Goal: Task Accomplishment & Management: Manage account settings

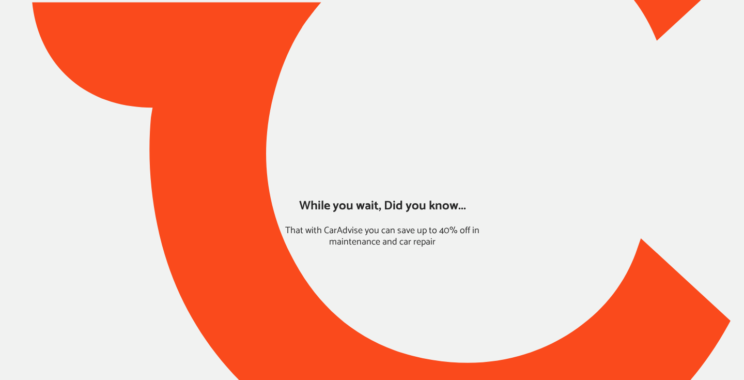
type input "*****"
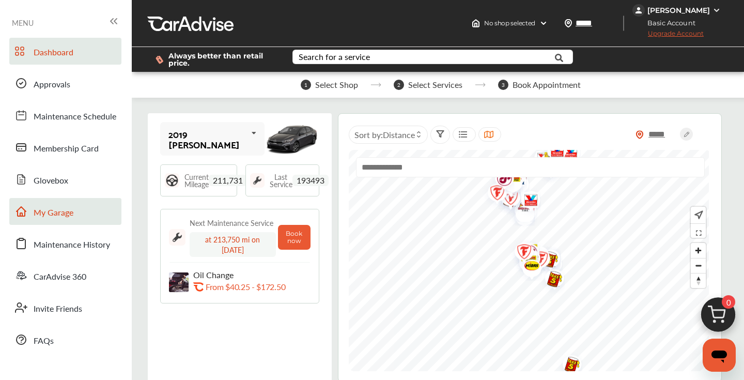
click at [83, 210] on link "My Garage" at bounding box center [65, 211] width 112 height 27
